Goal: Navigation & Orientation: Find specific page/section

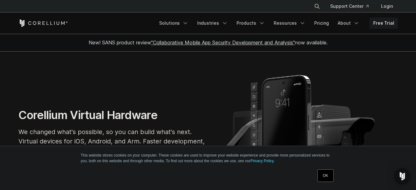
click at [400, 176] on img "Open Intercom Messenger" at bounding box center [402, 176] width 8 height 8
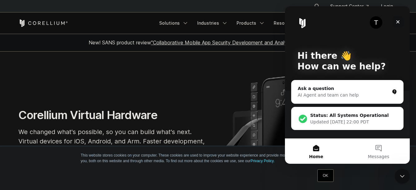
click at [398, 21] on icon "Close" at bounding box center [397, 21] width 3 height 3
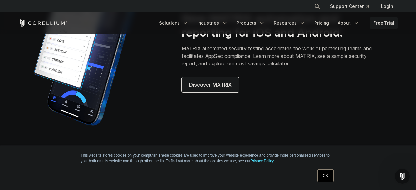
scroll to position [530, 0]
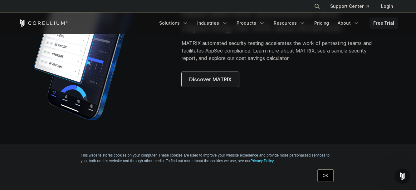
click at [332, 176] on link "OK" at bounding box center [325, 175] width 16 height 12
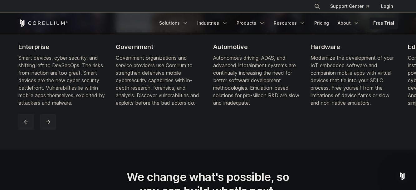
scroll to position [780, 0]
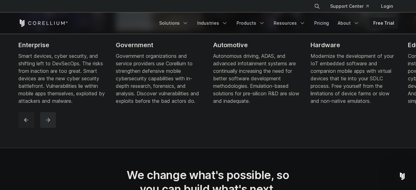
click at [50, 121] on icon "next" at bounding box center [48, 120] width 6 height 6
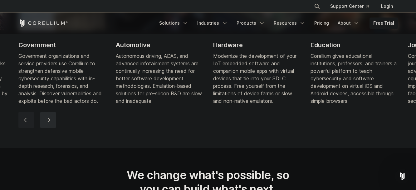
click at [50, 121] on icon "next" at bounding box center [48, 120] width 6 height 6
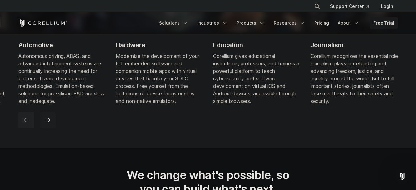
click at [50, 122] on icon "next" at bounding box center [48, 120] width 6 height 6
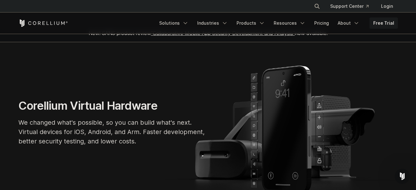
scroll to position [0, 0]
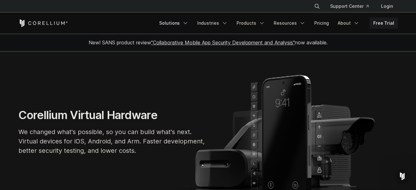
click at [189, 23] on link "Solutions" at bounding box center [173, 22] width 37 height 11
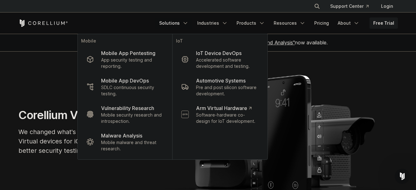
click at [290, 62] on section "Corellium Virtual Hardware We changed what's possible, so you can build what's …" at bounding box center [208, 133] width 416 height 165
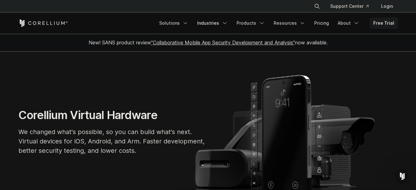
click at [224, 21] on icon "Navigation Menu" at bounding box center [224, 23] width 6 height 6
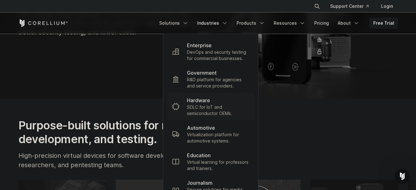
scroll to position [125, 0]
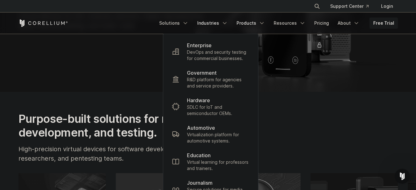
click at [261, 22] on icon "Navigation Menu" at bounding box center [262, 23] width 6 height 6
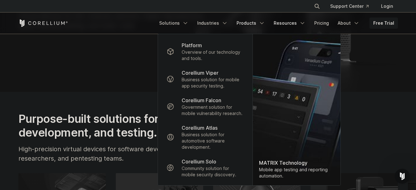
click at [296, 23] on link "Resources" at bounding box center [289, 22] width 39 height 11
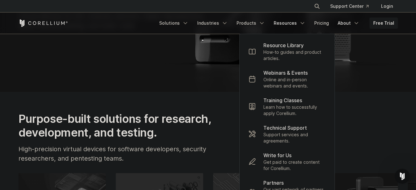
click at [352, 22] on link "About" at bounding box center [348, 22] width 29 height 11
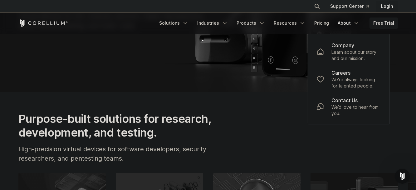
click at [386, 6] on link "Login" at bounding box center [387, 6] width 22 height 11
